Goal: Task Accomplishment & Management: Use online tool/utility

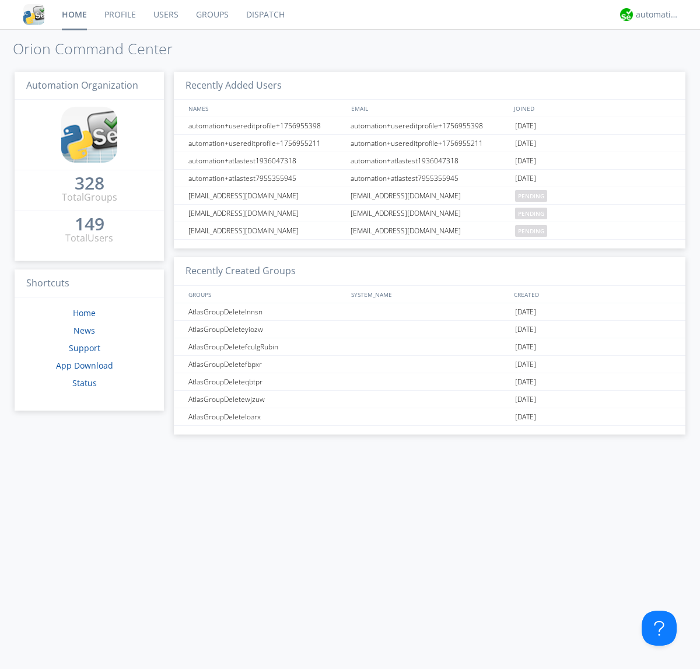
click at [264, 15] on link "Dispatch" at bounding box center [265, 14] width 56 height 29
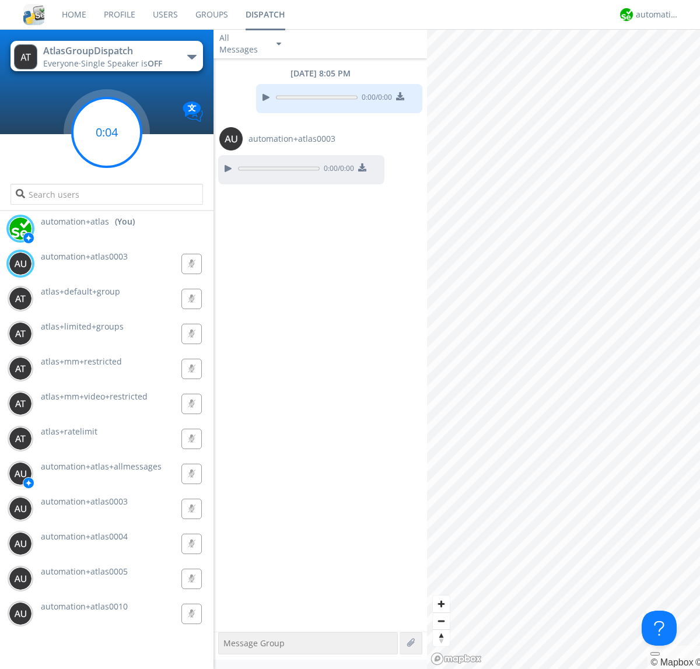
click at [107, 132] on g at bounding box center [106, 132] width 69 height 69
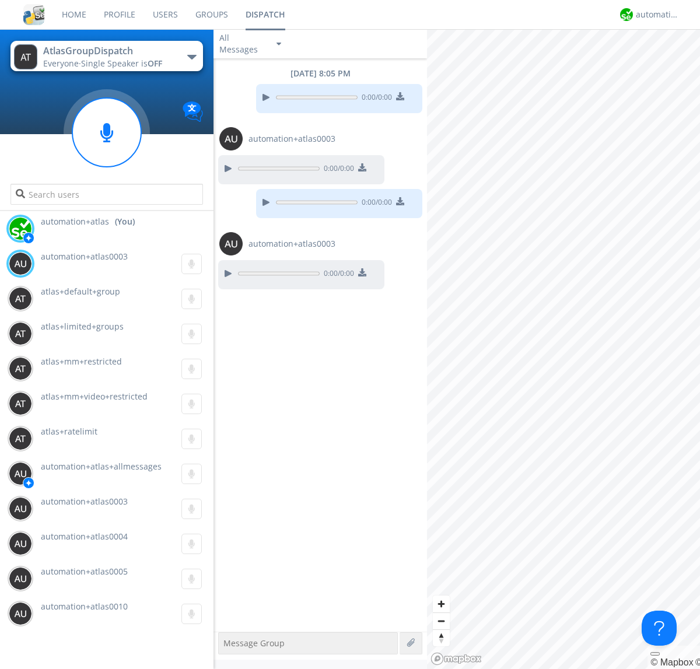
click at [191, 57] on div "button" at bounding box center [191, 57] width 9 height 5
click at [0, 0] on span "AtlasGroupDispatch2" at bounding box center [0, 0] width 0 height 0
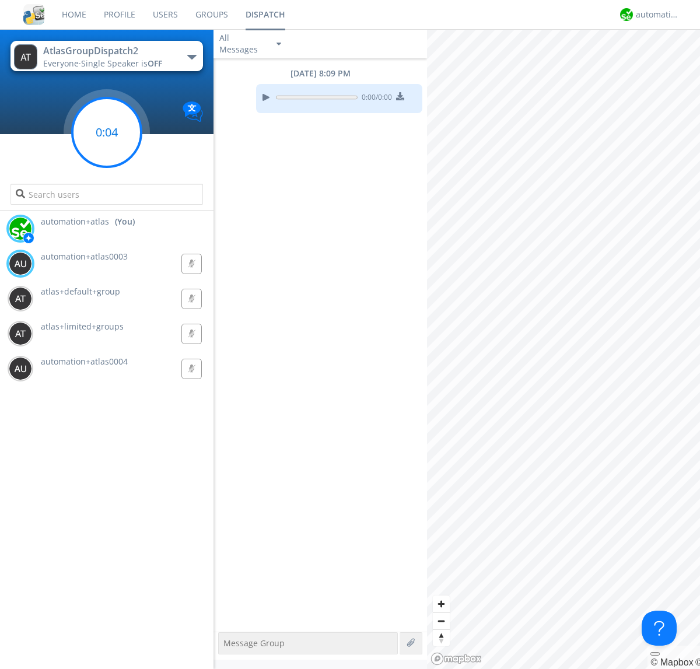
click at [107, 132] on g at bounding box center [106, 132] width 69 height 69
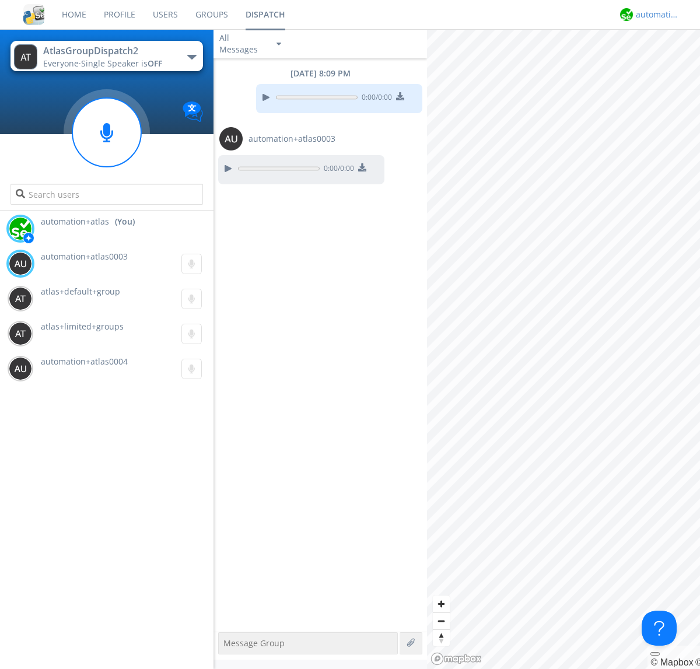
click at [654, 15] on div "automation+atlas" at bounding box center [658, 15] width 44 height 12
click at [663, 61] on div "Log Out" at bounding box center [663, 61] width 60 height 21
